Goal: Task Accomplishment & Management: Use online tool/utility

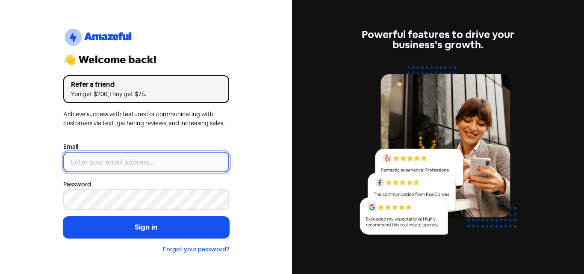
drag, startPoint x: 146, startPoint y: 163, endPoint x: 125, endPoint y: 169, distance: 21.7
click at [146, 163] on input "email" at bounding box center [146, 162] width 166 height 21
type input "[EMAIL_ADDRESS][DOMAIN_NAME]"
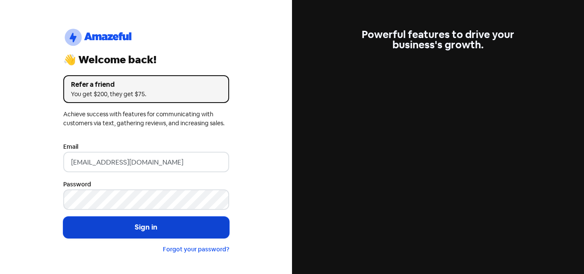
click at [156, 228] on button "Sign in" at bounding box center [146, 227] width 166 height 21
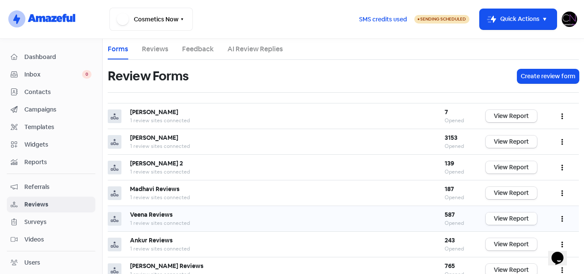
click at [506, 218] on link "View Report" at bounding box center [511, 219] width 51 height 12
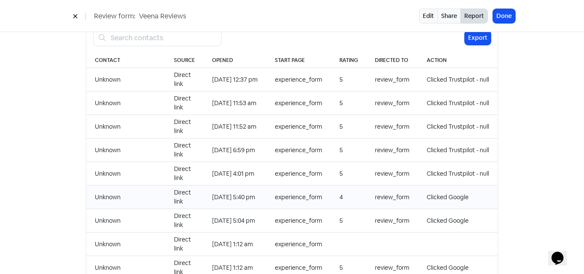
scroll to position [925, 0]
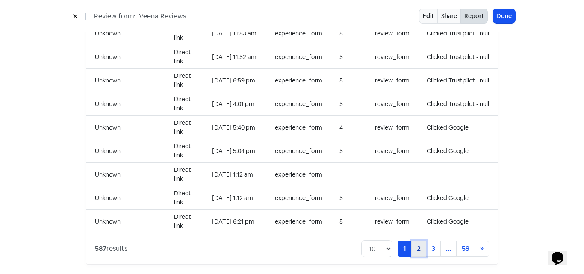
click at [415, 243] on link "2" at bounding box center [419, 249] width 15 height 16
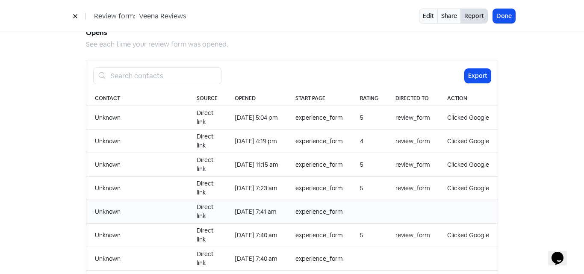
scroll to position [797, 0]
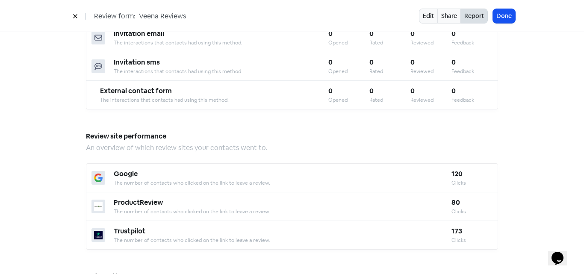
scroll to position [326, 0]
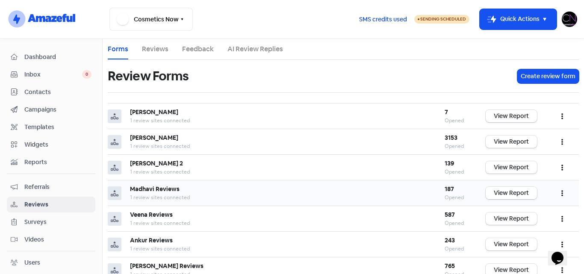
click at [500, 192] on link "View Report" at bounding box center [511, 193] width 51 height 12
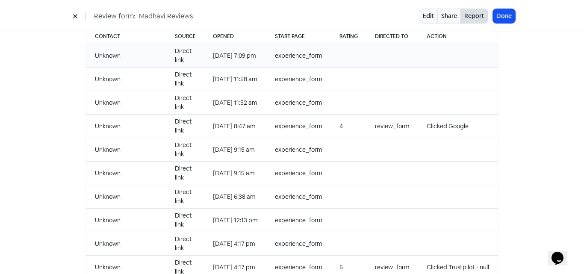
scroll to position [898, 0]
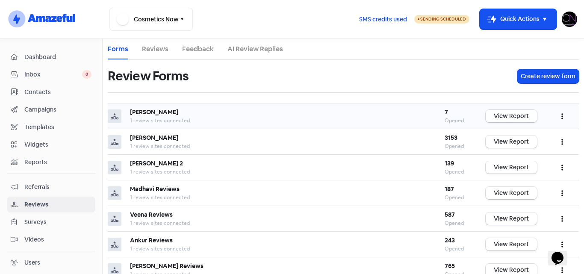
click at [501, 113] on link "View Report" at bounding box center [511, 116] width 51 height 12
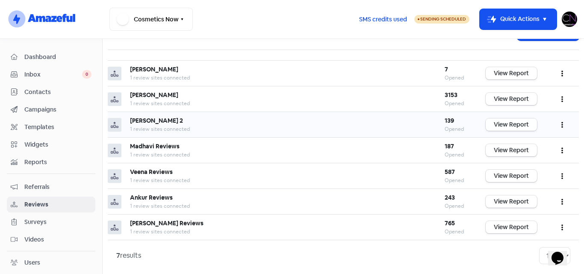
click at [503, 125] on link "View Report" at bounding box center [511, 125] width 51 height 12
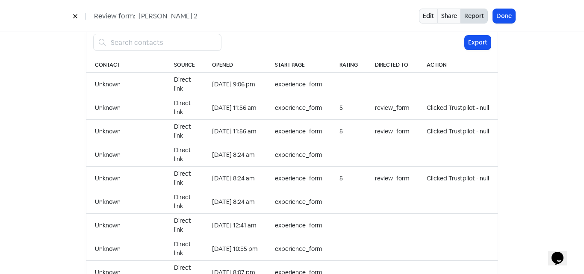
scroll to position [770, 0]
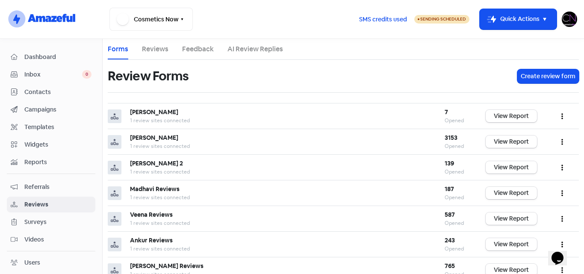
click at [575, 20] on img at bounding box center [569, 19] width 15 height 15
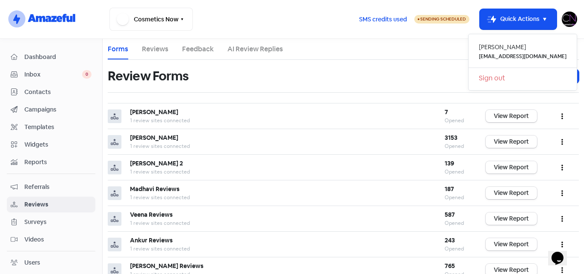
click at [516, 75] on link "Sign out" at bounding box center [523, 78] width 108 height 14
